Goal: Information Seeking & Learning: Find specific page/section

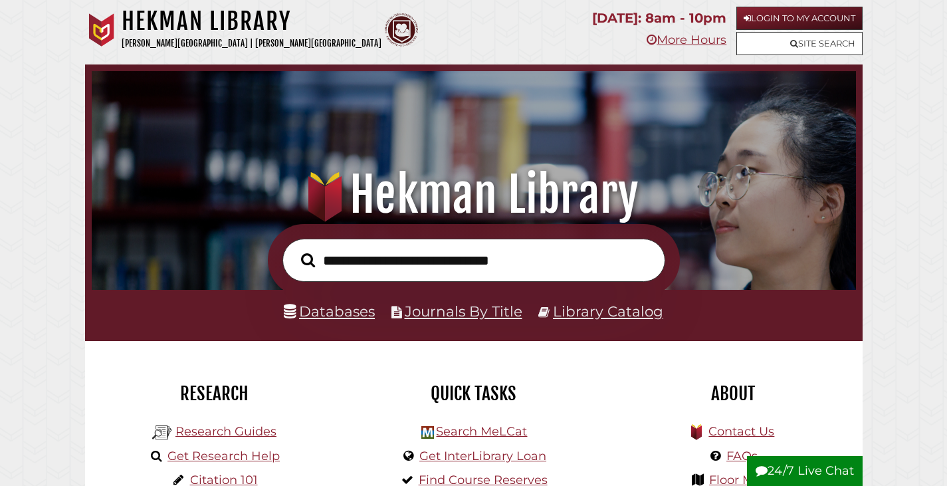
scroll to position [252, 757]
click at [831, 37] on link "Site Search" at bounding box center [799, 43] width 126 height 23
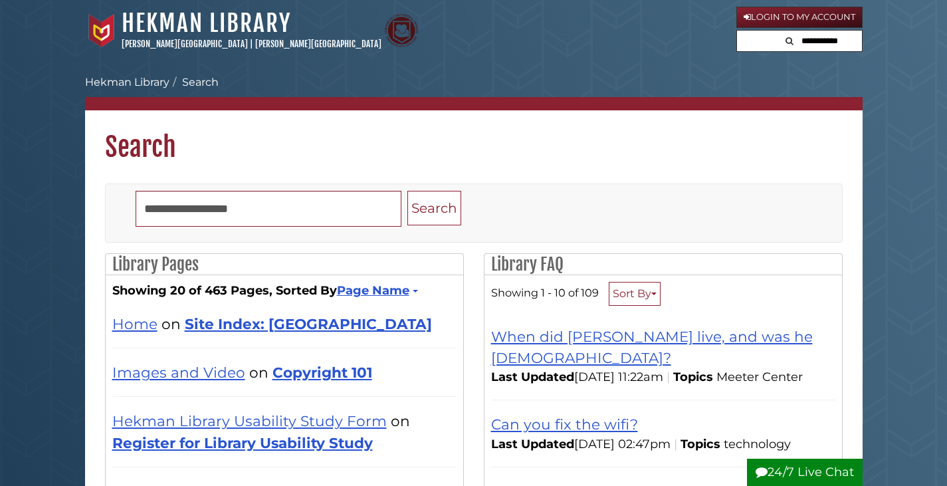
click at [817, 39] on input "text" at bounding box center [821, 41] width 80 height 21
type input "*********"
click at [737, 31] on button "Search" at bounding box center [745, 40] width 16 height 18
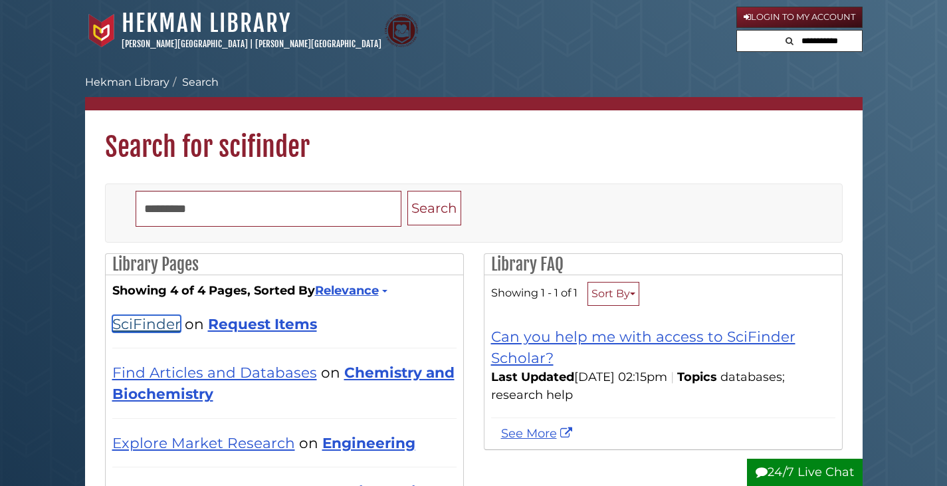
click at [159, 321] on link "SciFinder" at bounding box center [146, 323] width 68 height 17
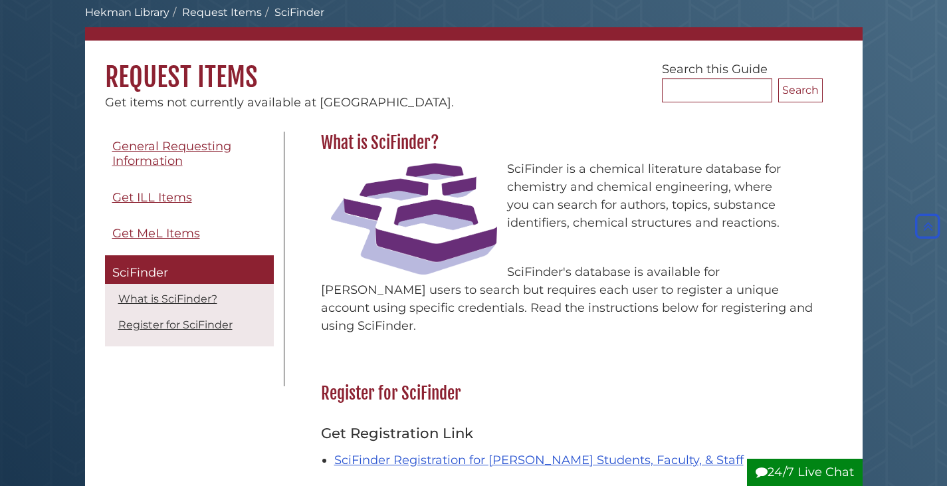
scroll to position [66, 0]
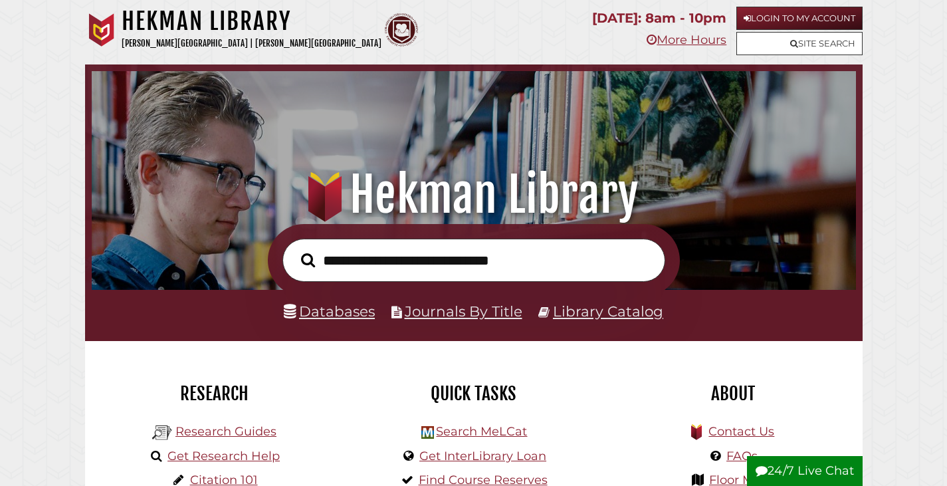
scroll to position [252, 757]
click at [339, 318] on link "Databases" at bounding box center [329, 310] width 91 height 17
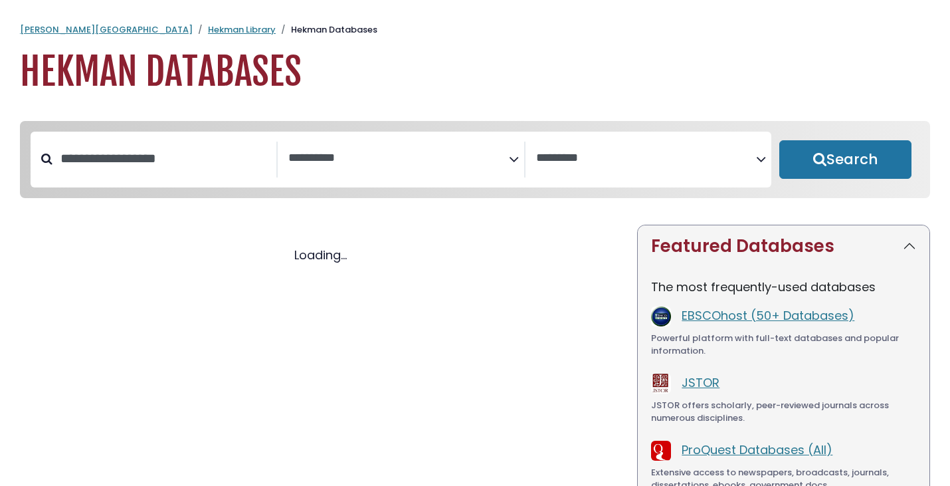
select select "Database Subject Filter"
select select "Database Vendors Filter"
select select "Database Subject Filter"
select select "Database Vendors Filter"
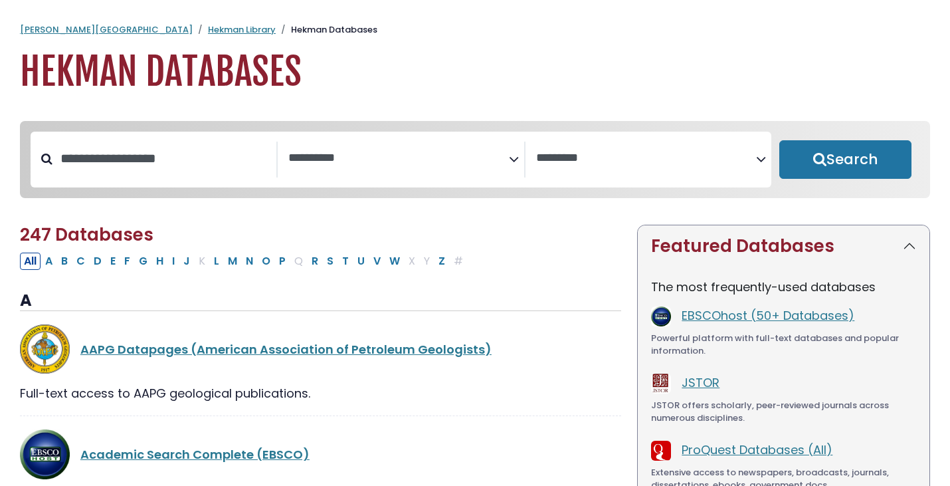
click at [240, 145] on div "Search filters" at bounding box center [164, 158] width 224 height 35
click at [195, 162] on input "Search database by title or keyword" at bounding box center [164, 158] width 224 height 22
type input "****"
click at [779, 140] on button "Search" at bounding box center [845, 159] width 132 height 39
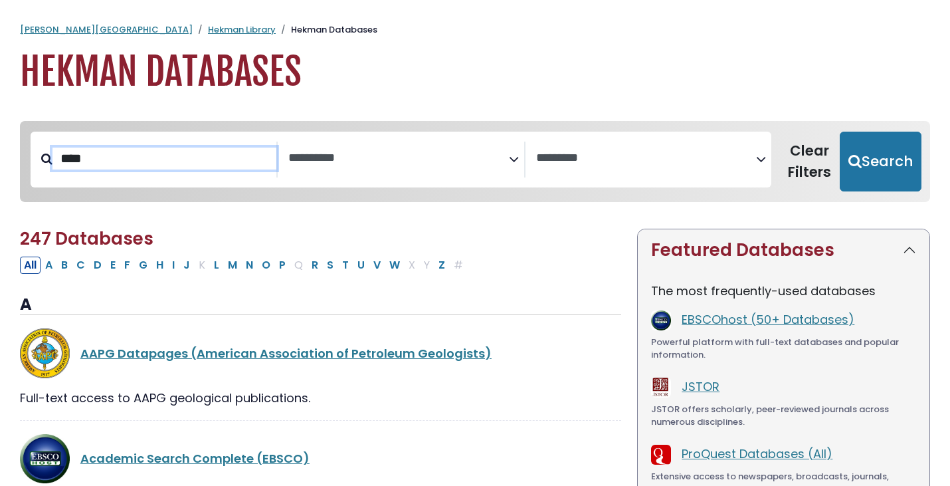
select select "Database Subject Filter"
select select "Database Vendors Filter"
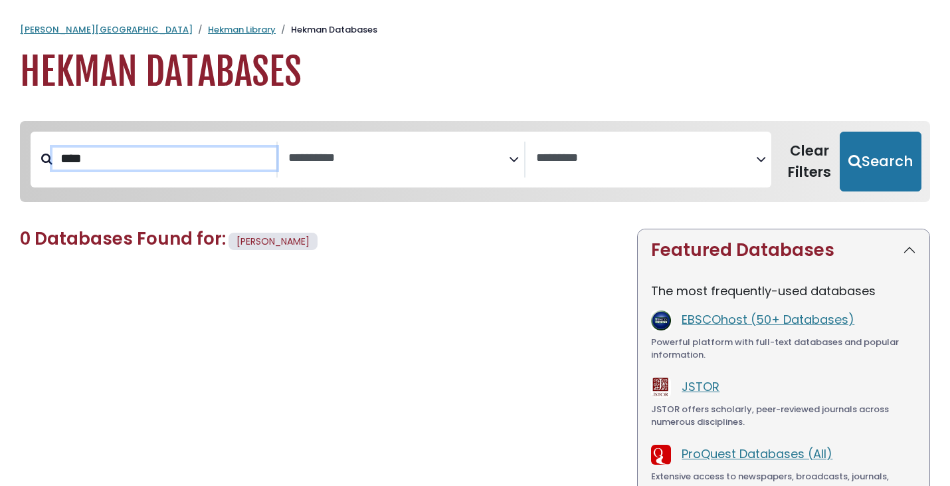
click at [136, 165] on input "****" at bounding box center [164, 158] width 224 height 22
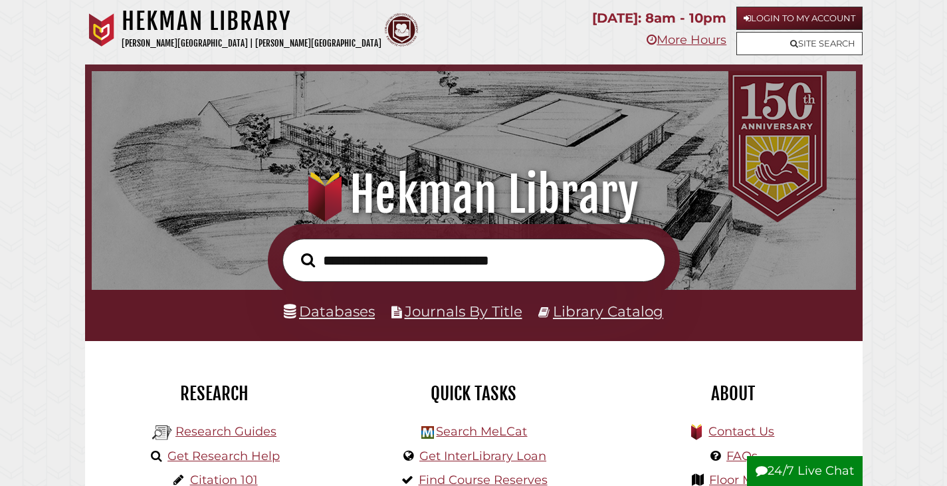
scroll to position [252, 757]
click at [233, 457] on link "Get Research Help" at bounding box center [223, 455] width 112 height 15
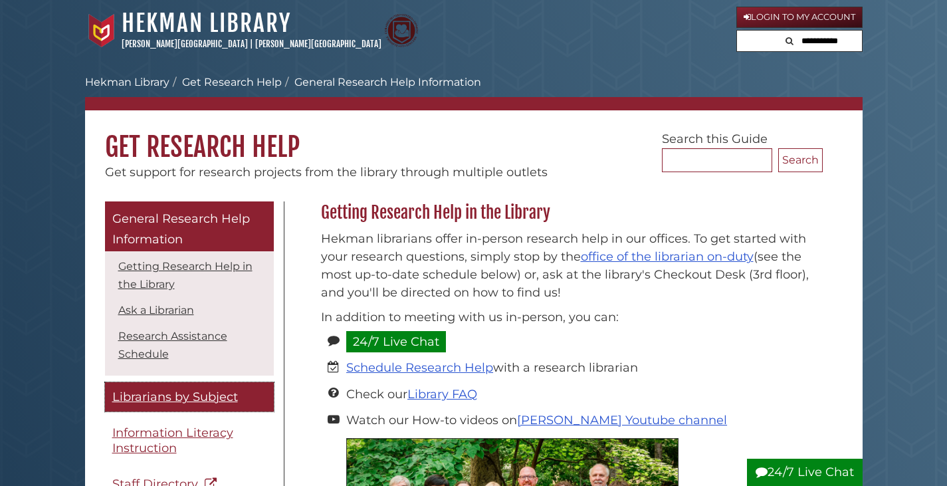
click at [205, 399] on span "Librarians by Subject" at bounding box center [175, 396] width 126 height 15
